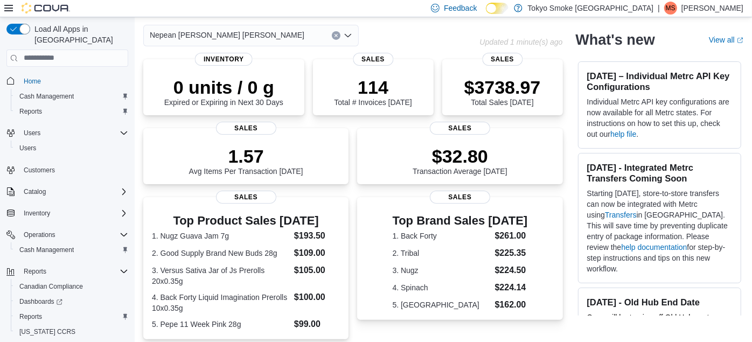
scroll to position [45, 0]
drag, startPoint x: 176, startPoint y: 80, endPoint x: 205, endPoint y: 86, distance: 29.8
click at [179, 80] on p "0 units / 0 g" at bounding box center [223, 86] width 119 height 22
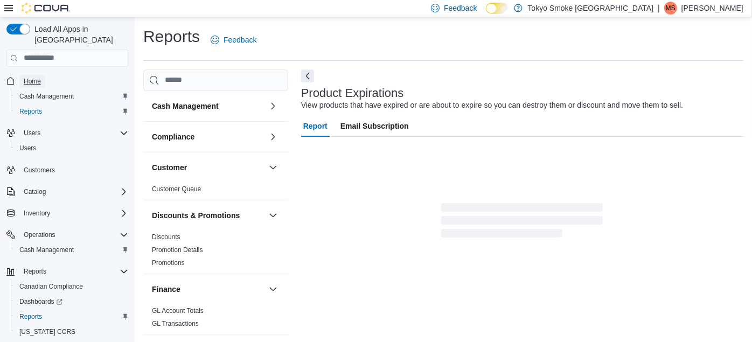
click at [44, 75] on link "Home" at bounding box center [32, 81] width 26 height 13
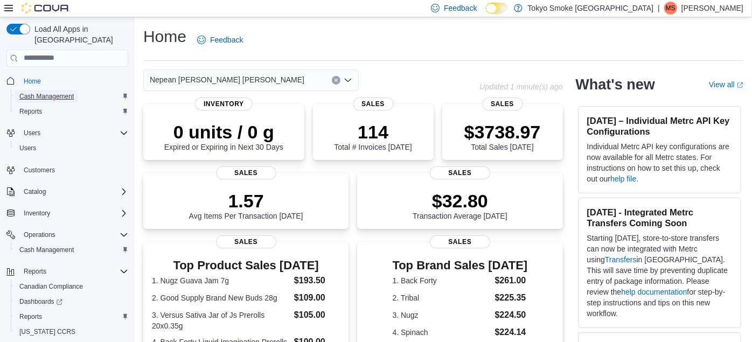
click at [37, 90] on span "Cash Management" at bounding box center [46, 96] width 54 height 13
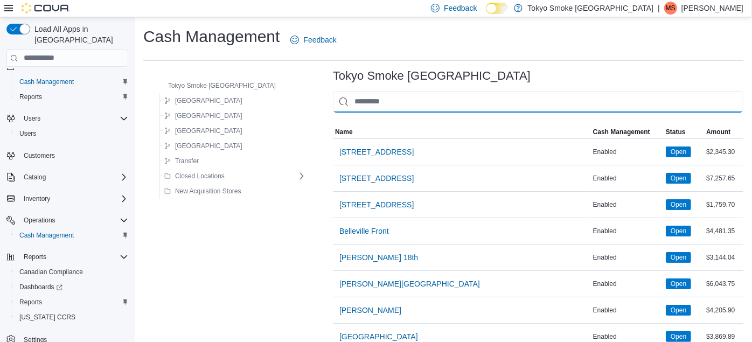
click at [401, 97] on input "This is a search bar. As you type, the results lower in the page will automatic…" at bounding box center [538, 102] width 410 height 22
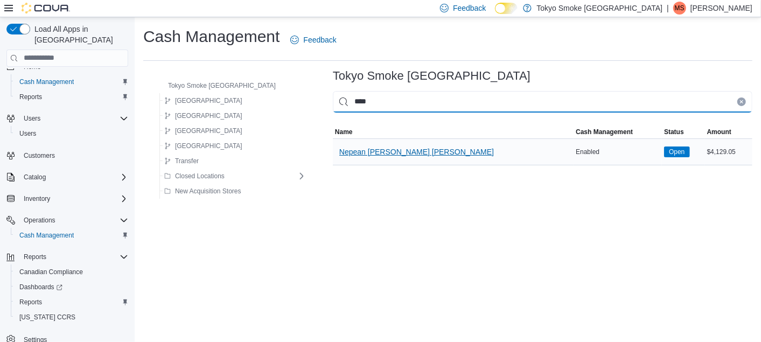
type input "****"
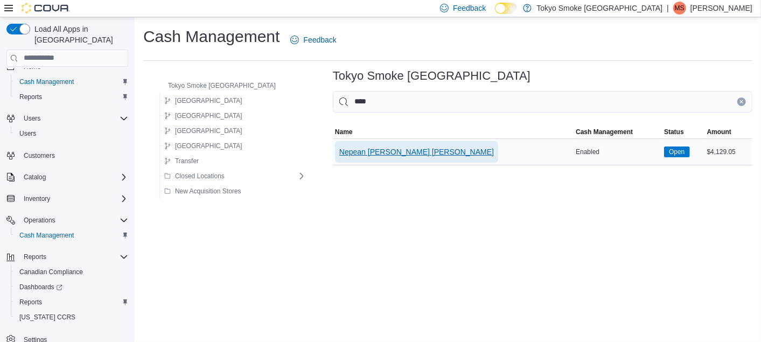
click at [367, 150] on span "Nepean [PERSON_NAME] [PERSON_NAME]" at bounding box center [416, 152] width 155 height 11
